Goal: Information Seeking & Learning: Learn about a topic

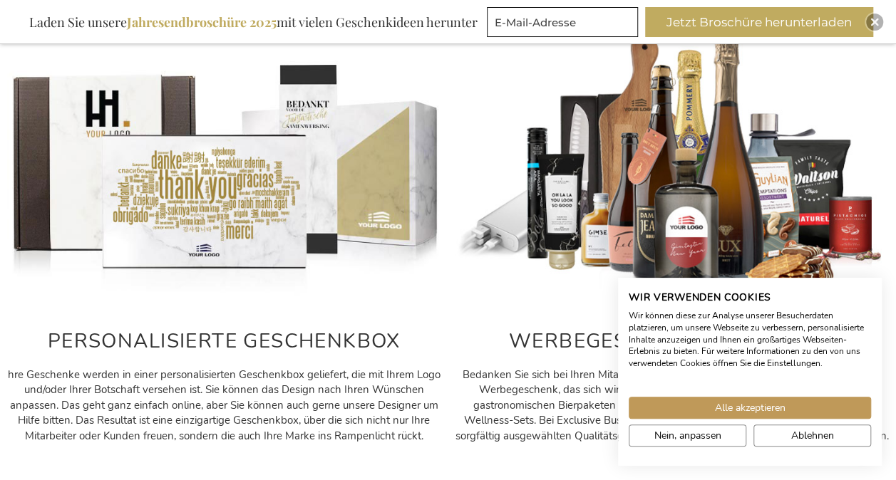
scroll to position [686, 0]
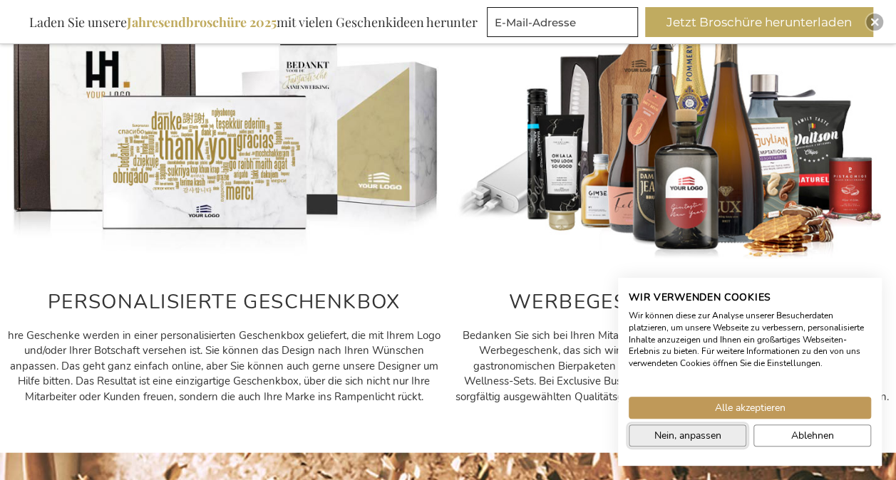
click at [718, 441] on span "Nein, anpassen" at bounding box center [687, 435] width 67 height 15
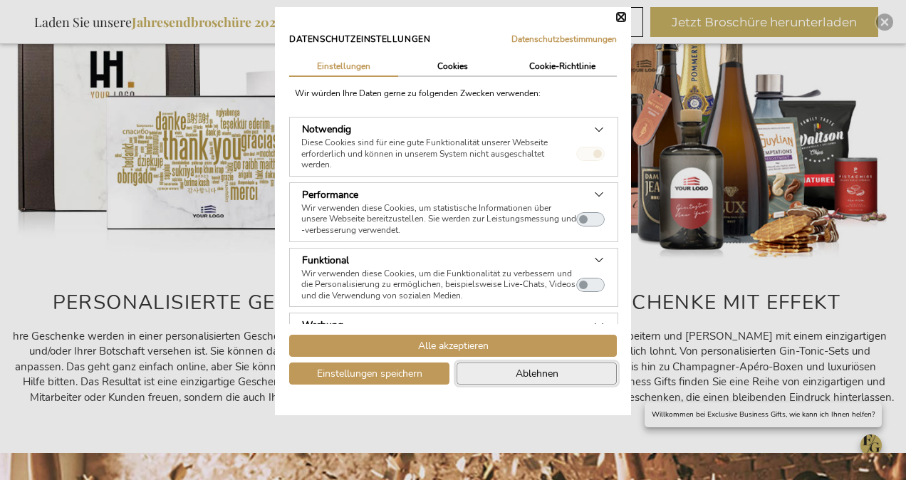
click at [530, 372] on span "Ablehnen" at bounding box center [537, 373] width 43 height 15
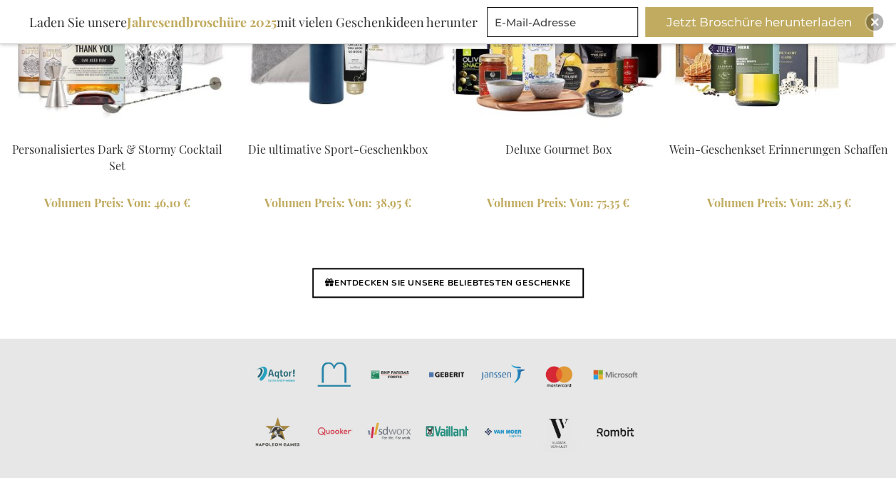
scroll to position [3537, 0]
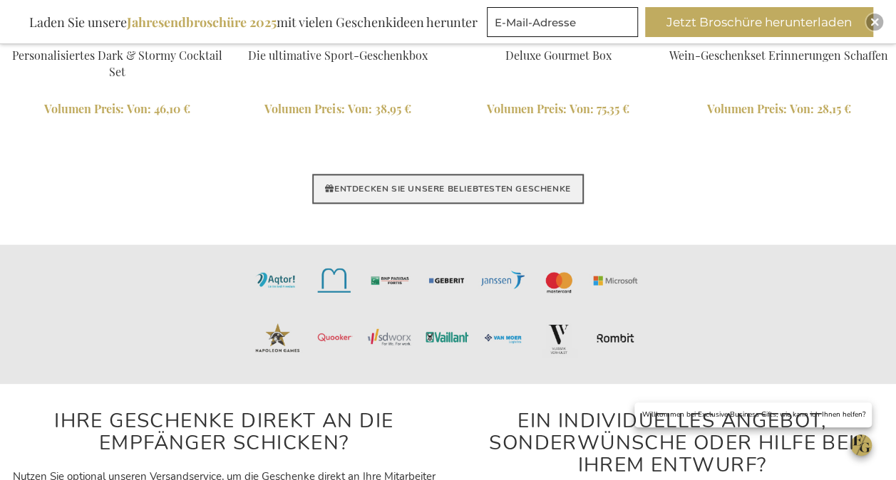
click at [520, 197] on link "ENTDECKEN SIE UNSERE BELIEBTESTEN GESCHENKE" at bounding box center [447, 189] width 271 height 30
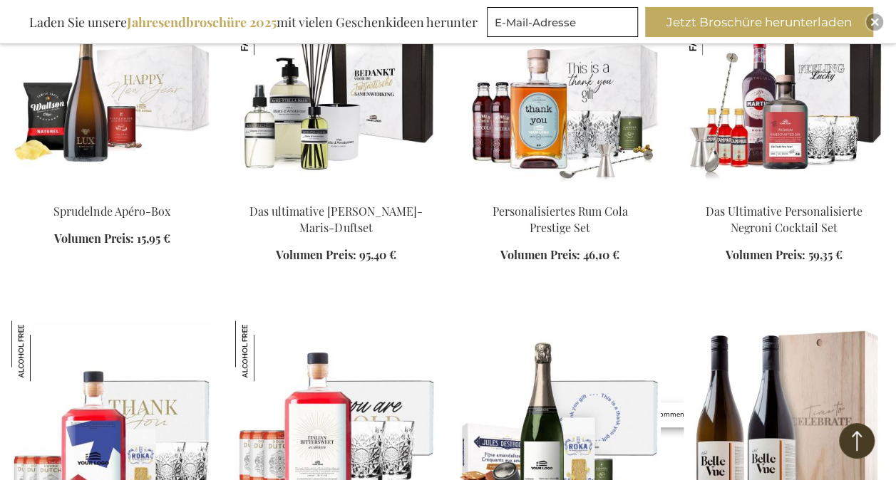
scroll to position [713, 0]
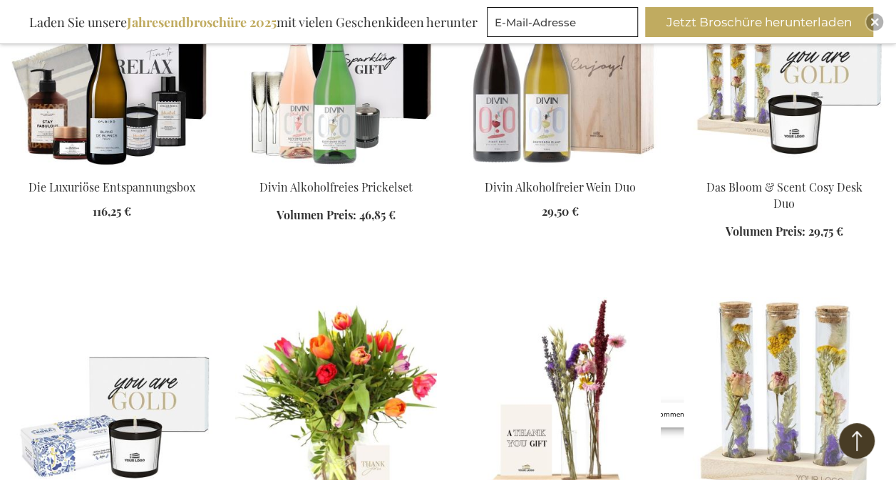
scroll to position [2423, 0]
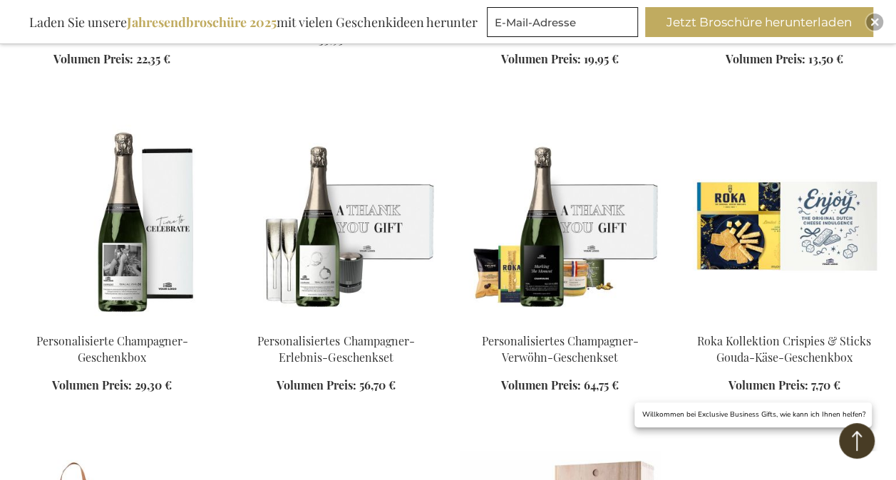
scroll to position [2993, 0]
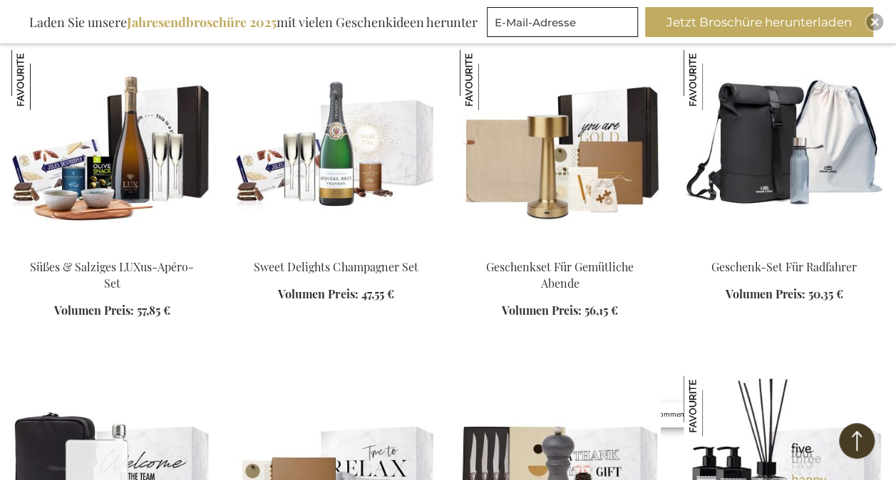
scroll to position [4276, 0]
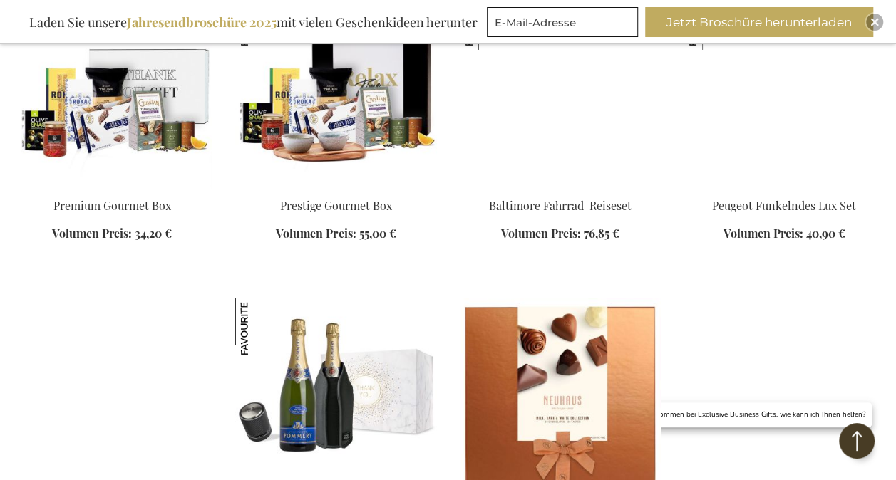
scroll to position [5202, 0]
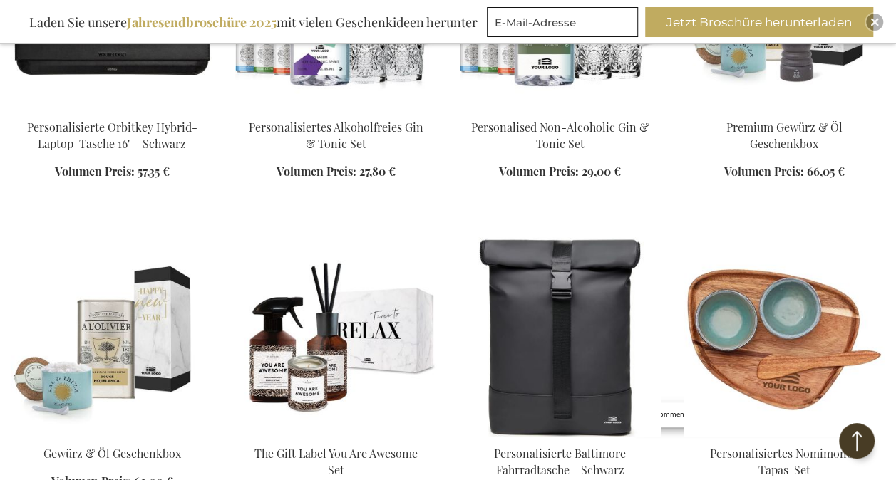
scroll to position [5986, 0]
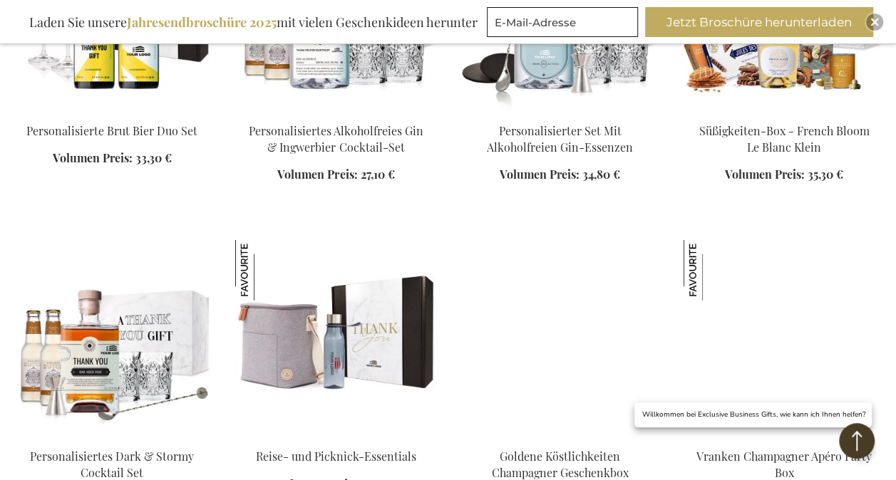
scroll to position [7269, 0]
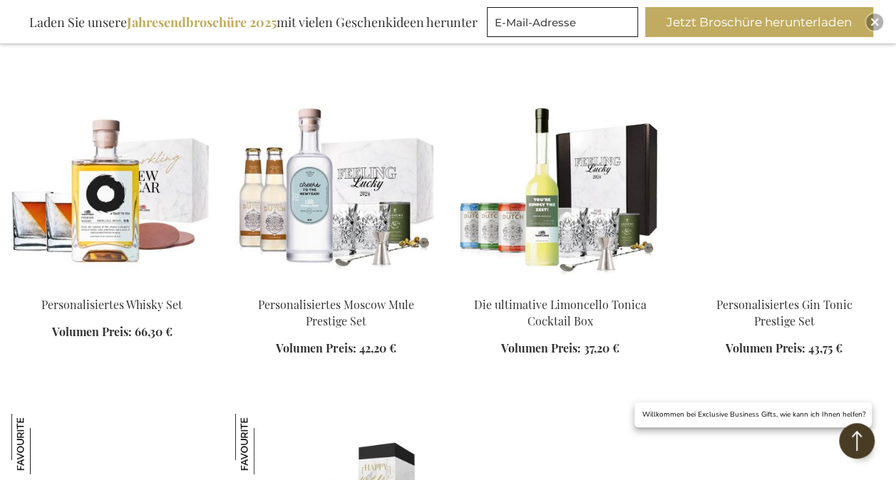
scroll to position [7910, 0]
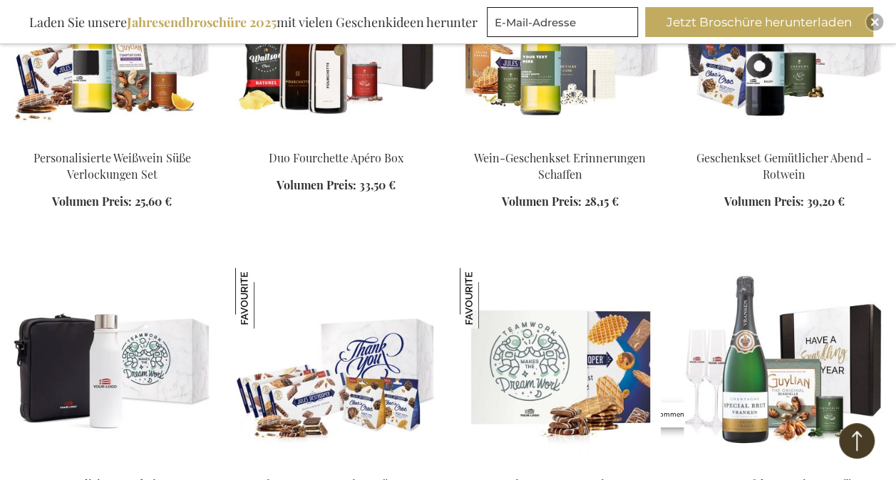
scroll to position [8908, 0]
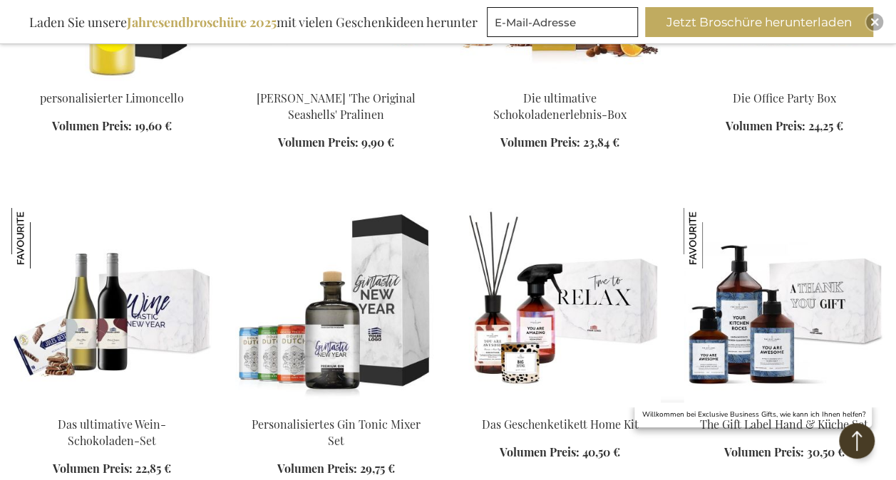
scroll to position [10832, 0]
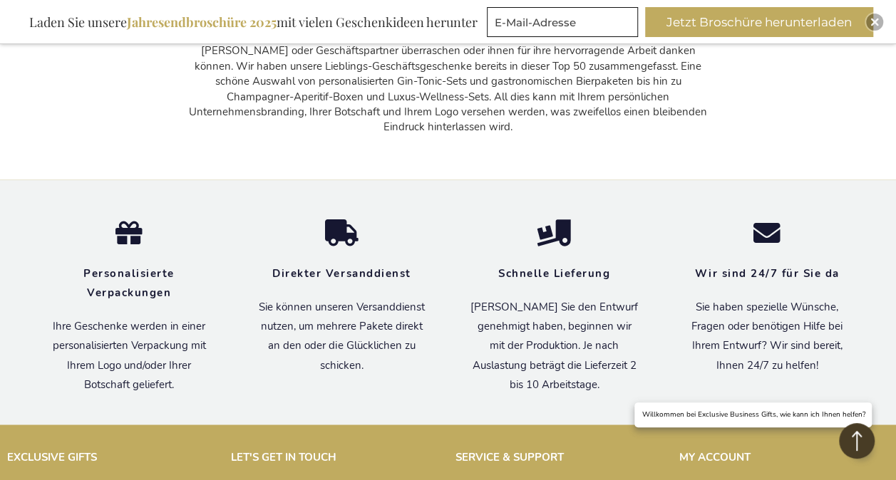
scroll to position [11830, 0]
